Goal: Task Accomplishment & Management: Use online tool/utility

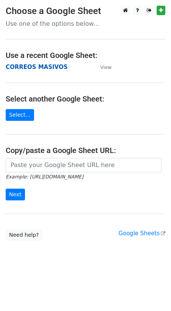
click at [45, 70] on strong "CORREOS MASIVOS" at bounding box center [37, 67] width 62 height 7
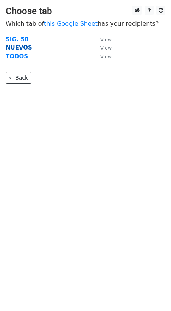
click at [16, 46] on strong "NUEVOS" at bounding box center [19, 47] width 27 height 7
click at [17, 46] on strong "NUEVOS" at bounding box center [19, 47] width 27 height 7
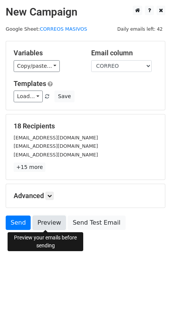
click at [41, 223] on link "Preview" at bounding box center [49, 222] width 33 height 14
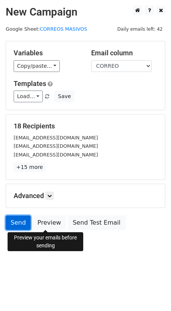
click at [16, 220] on link "Send" at bounding box center [18, 222] width 25 height 14
